Goal: Find specific page/section: Find specific page/section

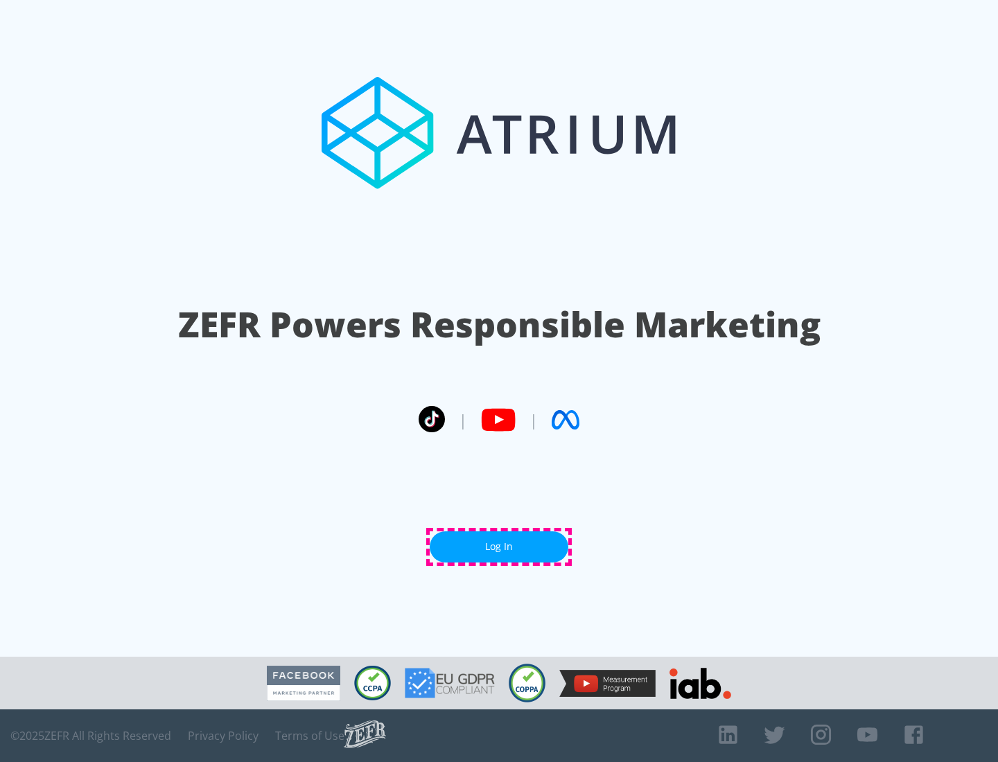
click at [499, 547] on link "Log In" at bounding box center [499, 547] width 139 height 31
